Goal: Transaction & Acquisition: Subscribe to service/newsletter

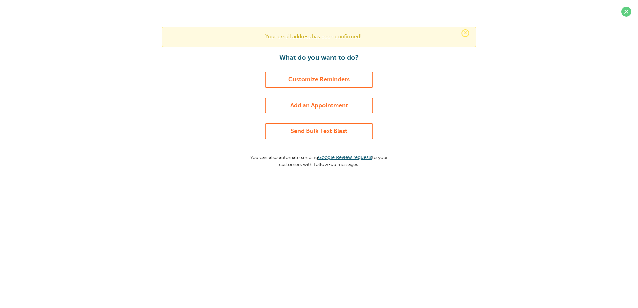
click at [306, 105] on link "Add an Appointment" at bounding box center [319, 106] width 108 height 16
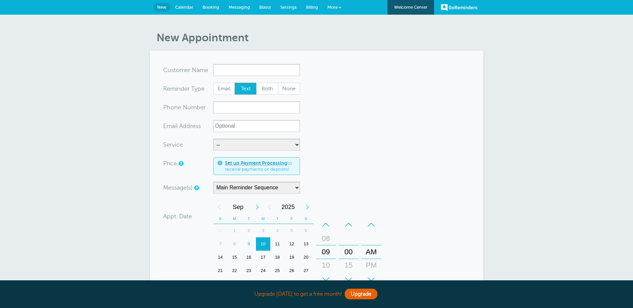
click at [334, 6] on span "More" at bounding box center [332, 7] width 10 height 5
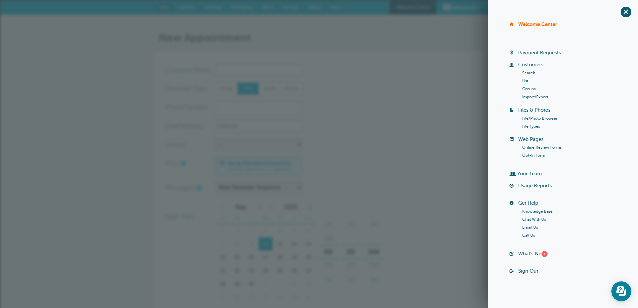
click at [430, 23] on div "New Appointment You are creating a new customer. To use an existing customer se…" at bounding box center [319, 234] width 638 height 438
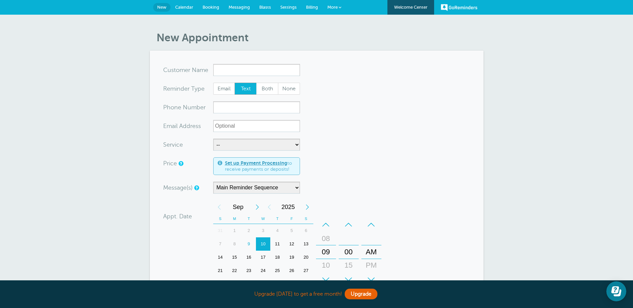
click at [247, 244] on div "9" at bounding box center [249, 244] width 14 height 13
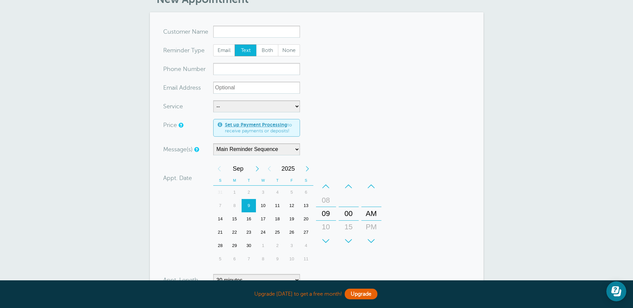
scroll to position [33, 0]
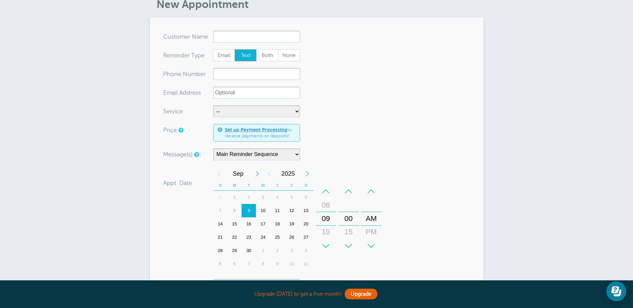
click at [249, 210] on div "9" at bounding box center [249, 210] width 14 height 13
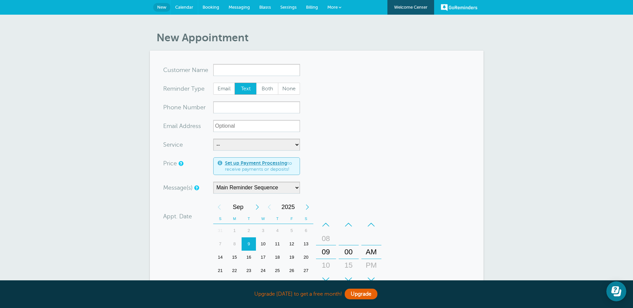
drag, startPoint x: 183, startPoint y: 6, endPoint x: 352, endPoint y: 29, distance: 171.5
click at [183, 6] on span "Calendar" at bounding box center [184, 7] width 18 height 5
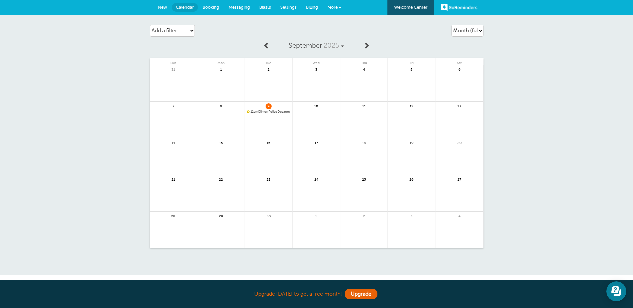
click at [461, 7] on link "GoReminders" at bounding box center [459, 7] width 37 height 15
click at [309, 6] on span "Billing" at bounding box center [312, 7] width 12 height 5
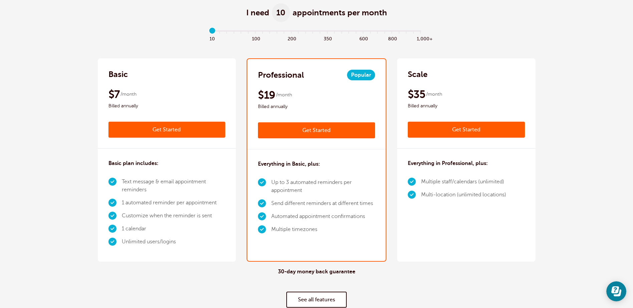
scroll to position [100, 0]
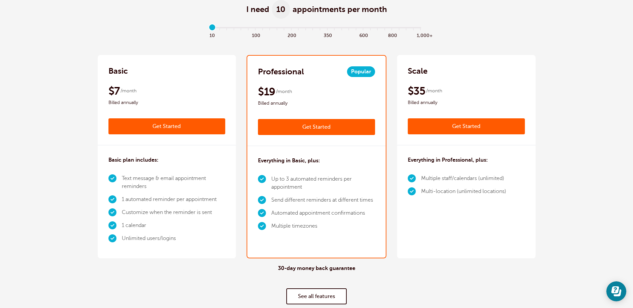
click at [300, 179] on li "Up to 3 automated reminders per appointment" at bounding box center [323, 183] width 104 height 21
click at [293, 199] on li "Send different reminders at different times" at bounding box center [323, 200] width 104 height 13
click at [288, 213] on li "Automated appointment confirmations" at bounding box center [323, 213] width 104 height 13
click at [501, 81] on div "Scale $42 /month Get Started $35 /month Billed annually Get Started" at bounding box center [466, 100] width 139 height 90
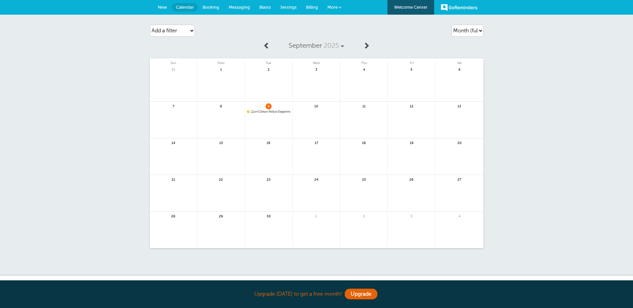
click at [263, 110] on span "12pm Clinton Police Department" at bounding box center [268, 112] width 43 height 4
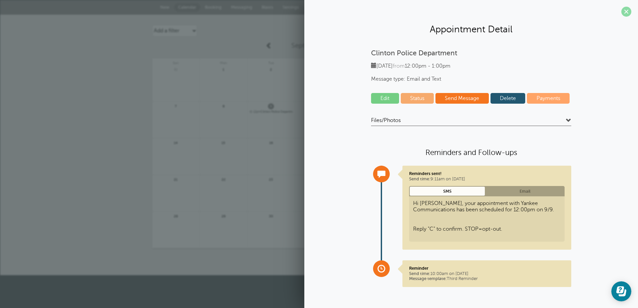
click at [623, 13] on span at bounding box center [627, 12] width 10 height 10
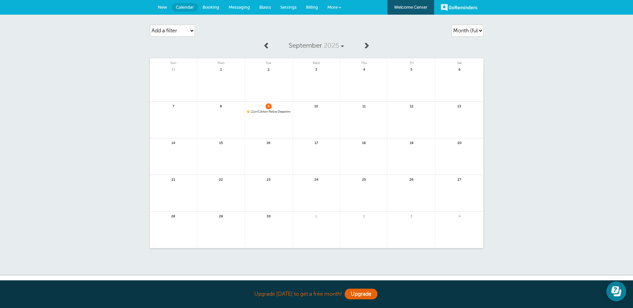
click at [321, 114] on link at bounding box center [316, 123] width 47 height 29
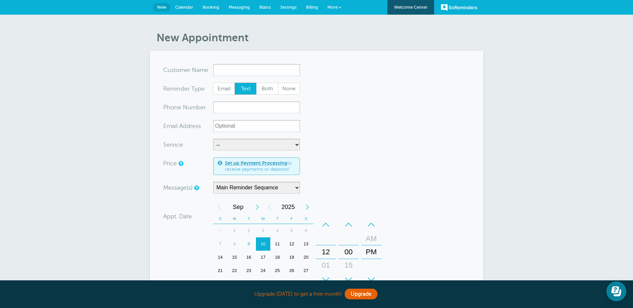
click at [311, 5] on span "Billing" at bounding box center [312, 7] width 12 height 5
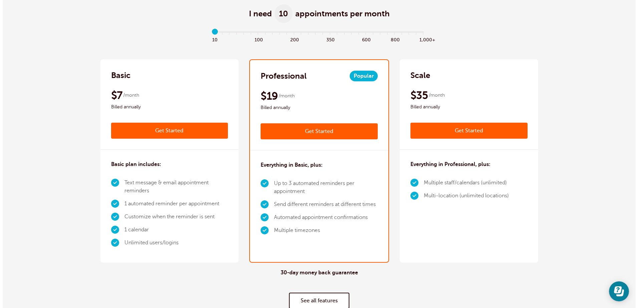
scroll to position [100, 0]
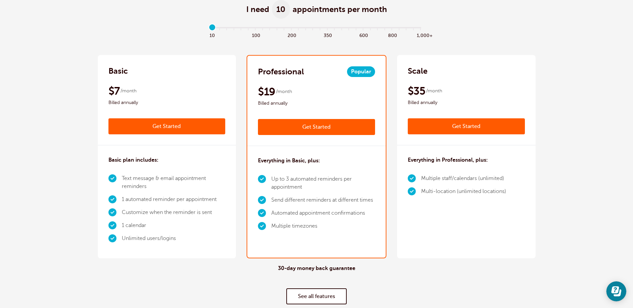
click at [445, 126] on link "Get Started" at bounding box center [466, 126] width 117 height 16
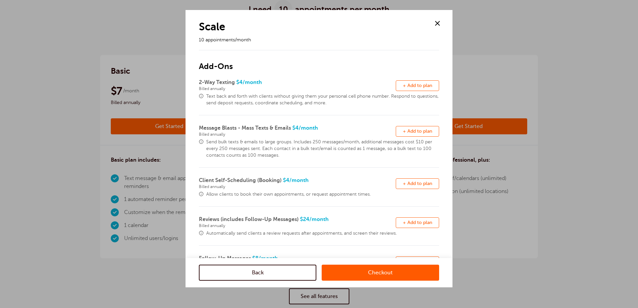
click at [248, 141] on span "Send bulk texts & emails to large groups. Includes 250 messages/month, addition…" at bounding box center [322, 149] width 233 height 20
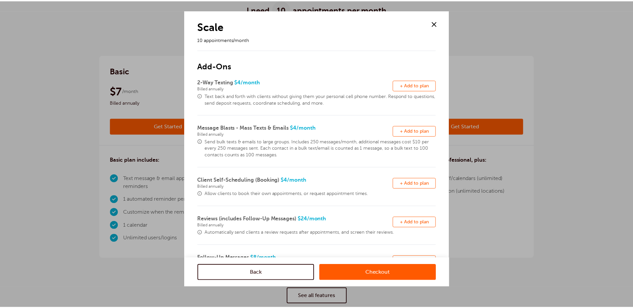
scroll to position [0, 0]
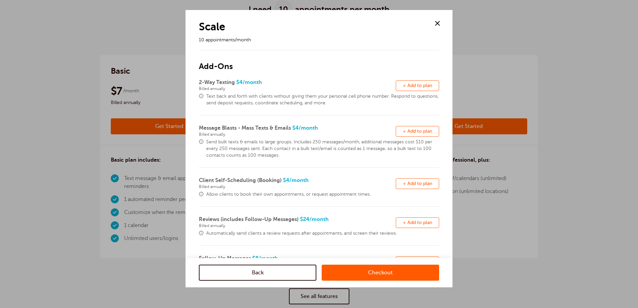
click at [278, 273] on link "Back" at bounding box center [257, 273] width 117 height 16
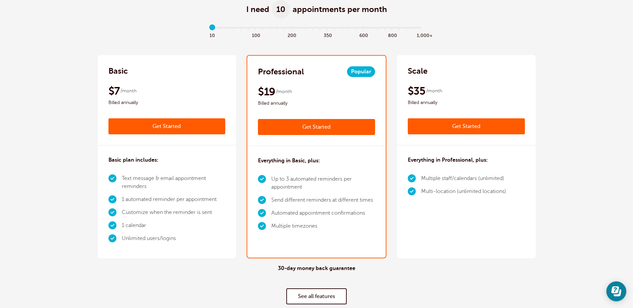
click at [301, 128] on link "Get Started" at bounding box center [316, 127] width 117 height 16
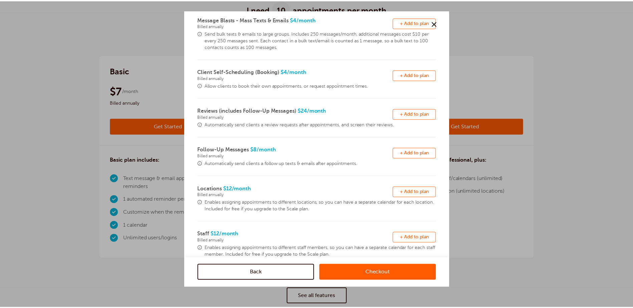
scroll to position [127, 0]
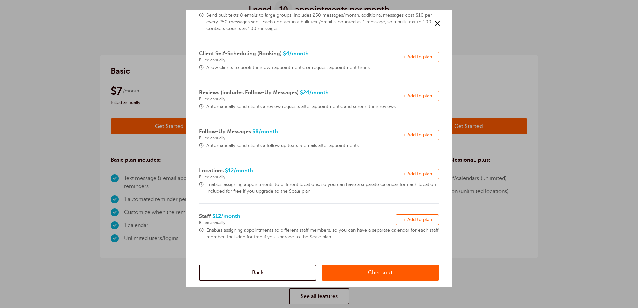
click at [286, 273] on link "Back" at bounding box center [257, 273] width 117 height 16
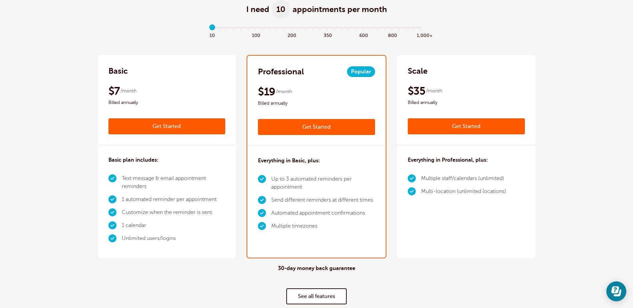
scroll to position [0, 0]
click at [316, 293] on link "See all features" at bounding box center [316, 297] width 60 height 16
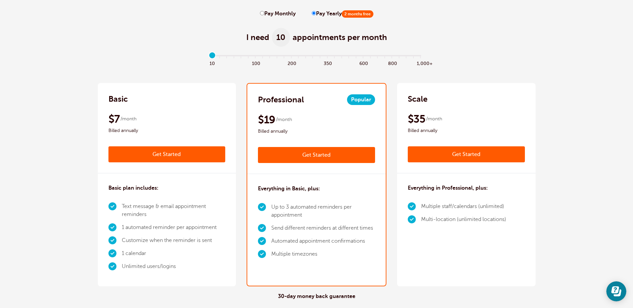
scroll to position [70, 0]
